Goal: Task Accomplishment & Management: Manage account settings

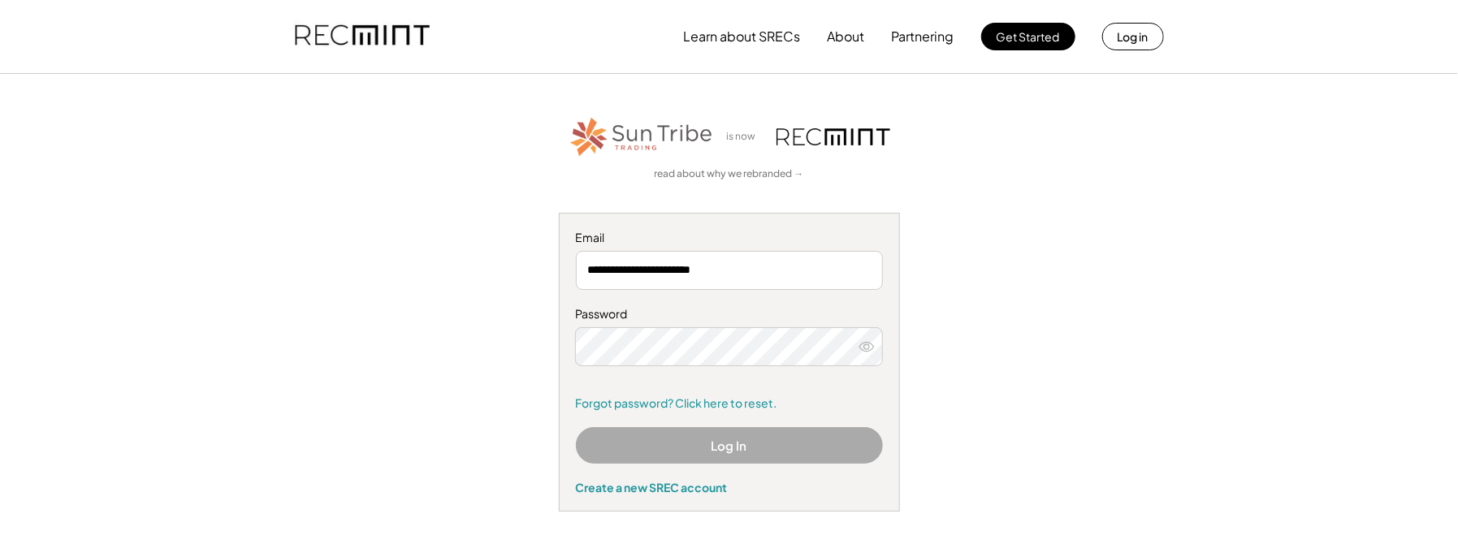
click at [874, 344] on icon at bounding box center [866, 347] width 16 height 16
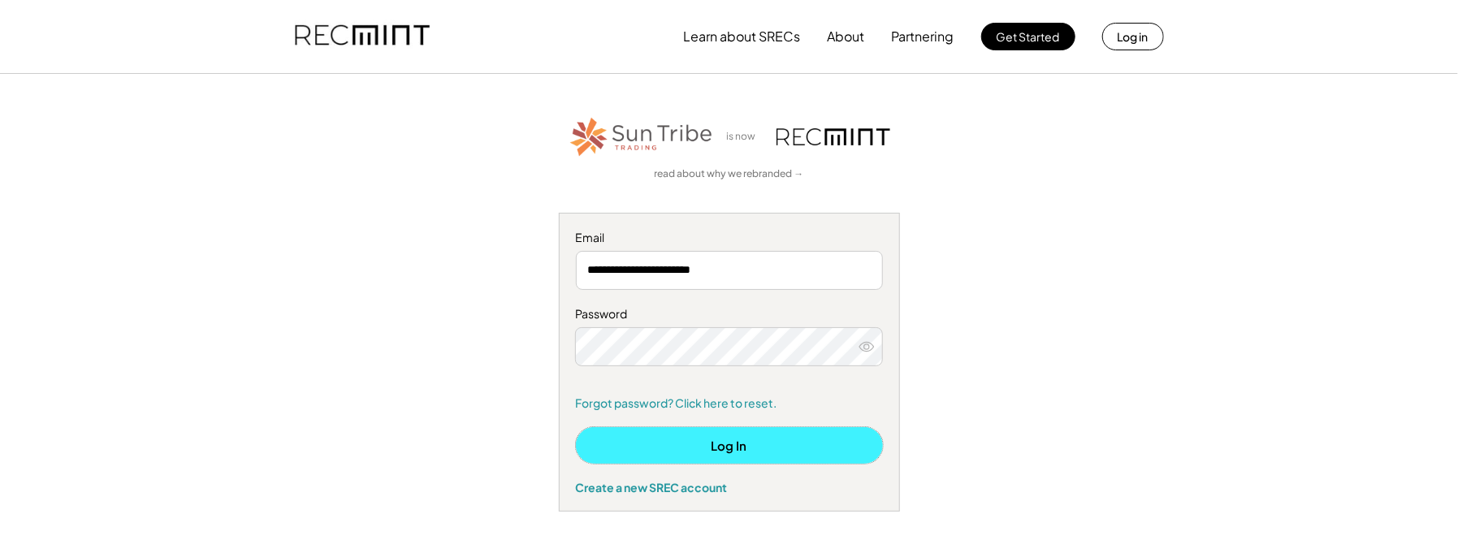
click at [757, 438] on button "Log In" at bounding box center [729, 445] width 307 height 37
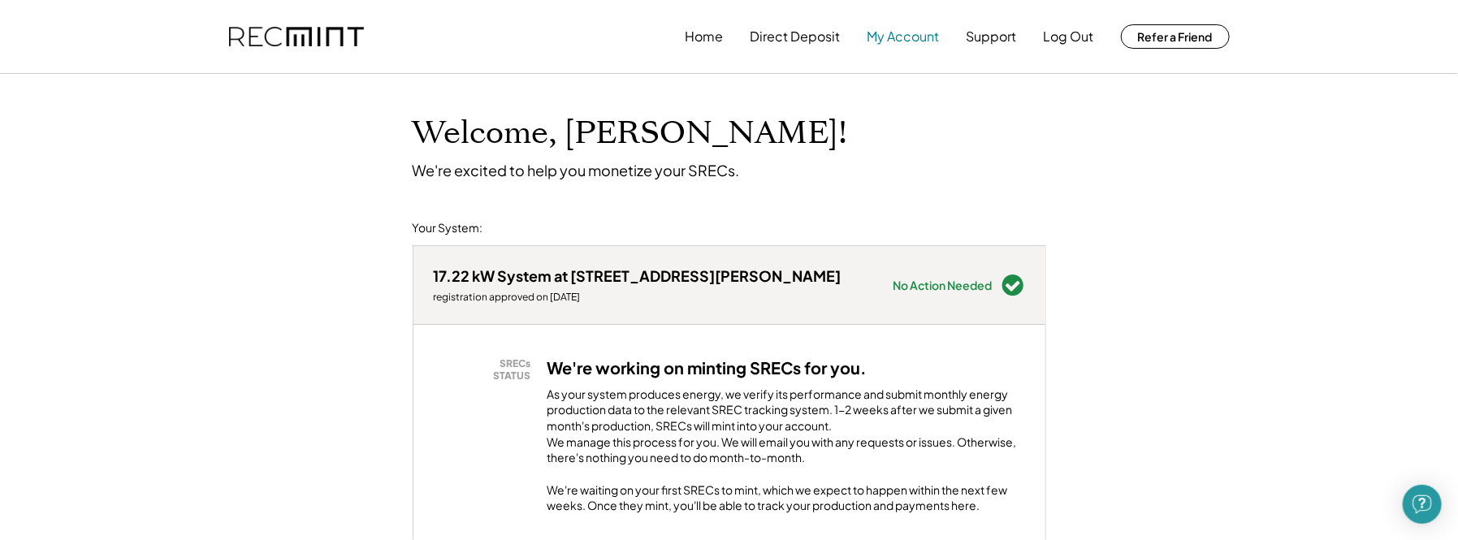
click at [881, 42] on button "My Account" at bounding box center [903, 36] width 72 height 32
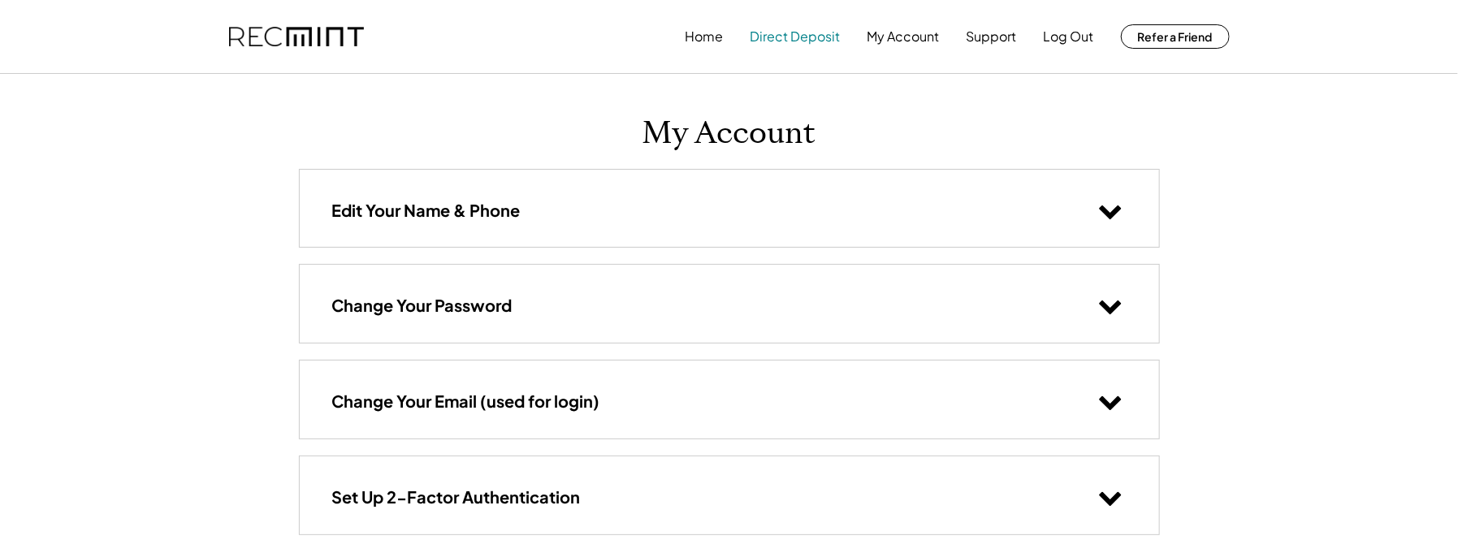
click at [824, 39] on button "Direct Deposit" at bounding box center [795, 36] width 90 height 32
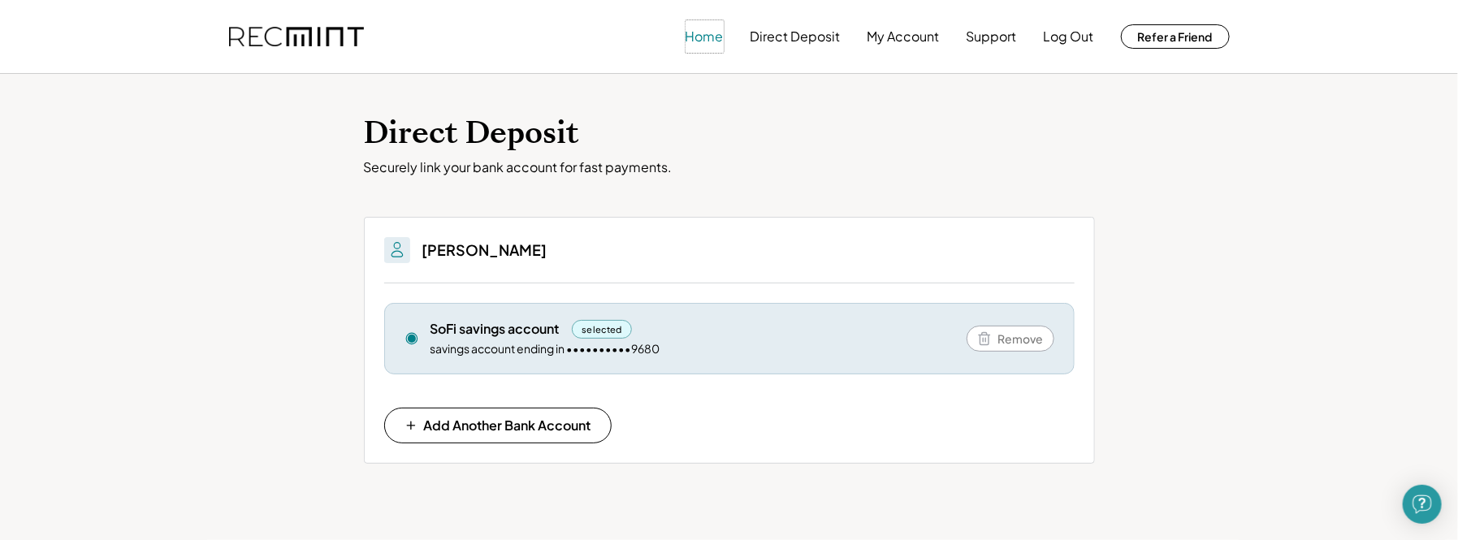
click at [702, 38] on button "Home" at bounding box center [704, 36] width 38 height 32
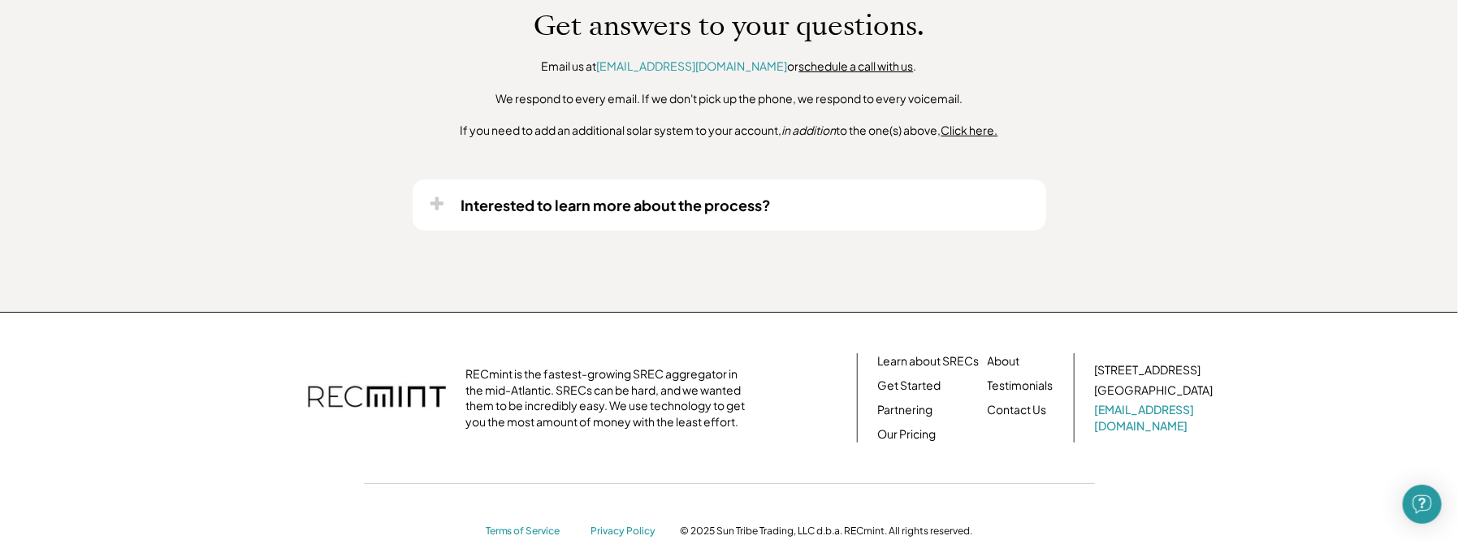
scroll to position [1393, 0]
